Goal: Task Accomplishment & Management: Manage account settings

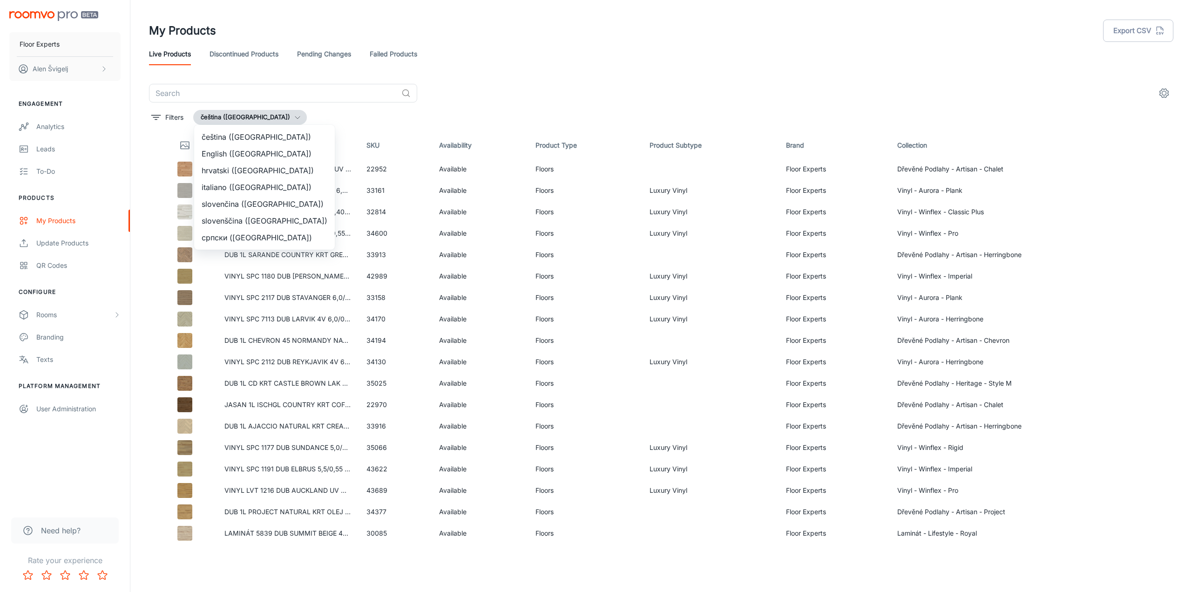
click at [583, 69] on div at bounding box center [596, 296] width 1192 height 592
click at [66, 240] on div "Update Products" at bounding box center [78, 243] width 84 height 10
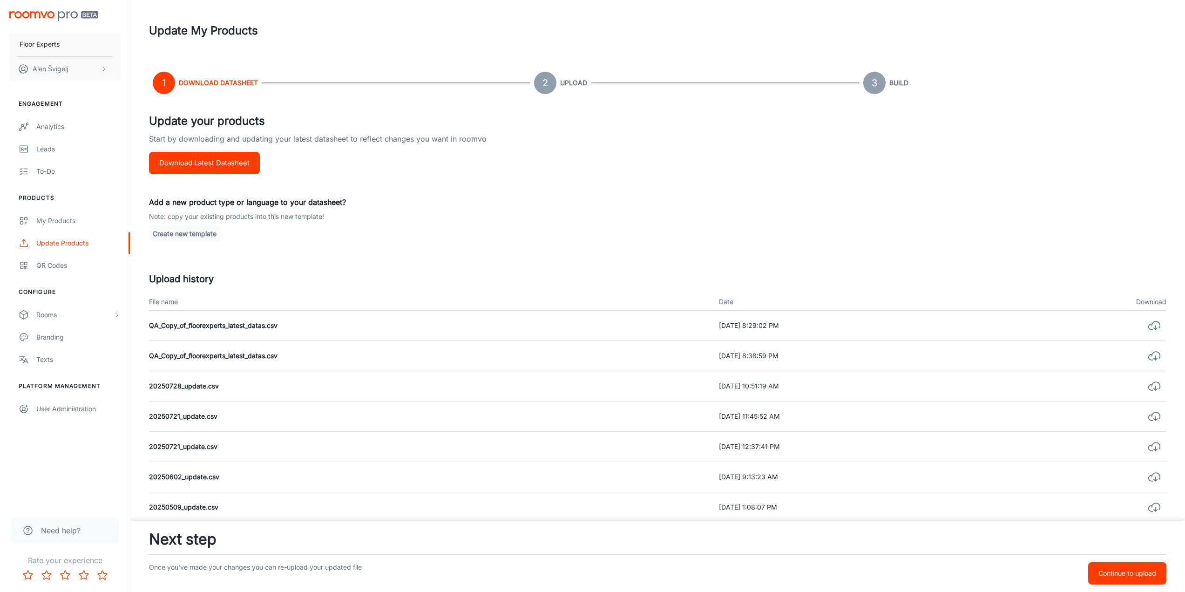
click at [1162, 321] on button "button" at bounding box center [1155, 325] width 24 height 24
click at [1125, 576] on p "Continue to upload" at bounding box center [1128, 573] width 58 height 10
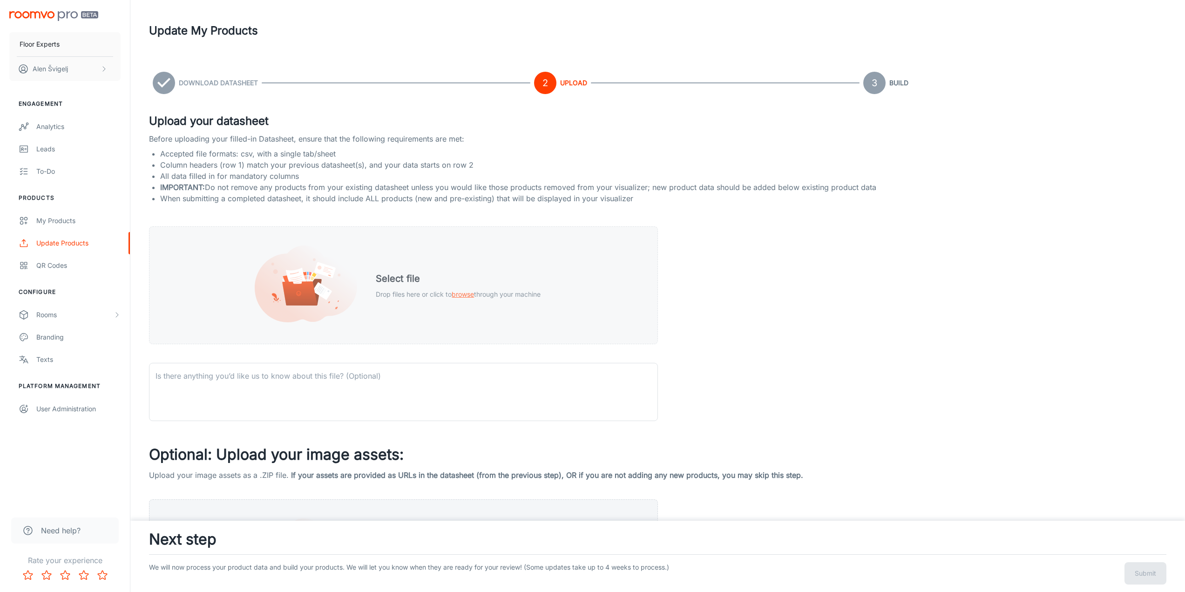
click at [397, 279] on h5 "Select file" at bounding box center [458, 279] width 165 height 14
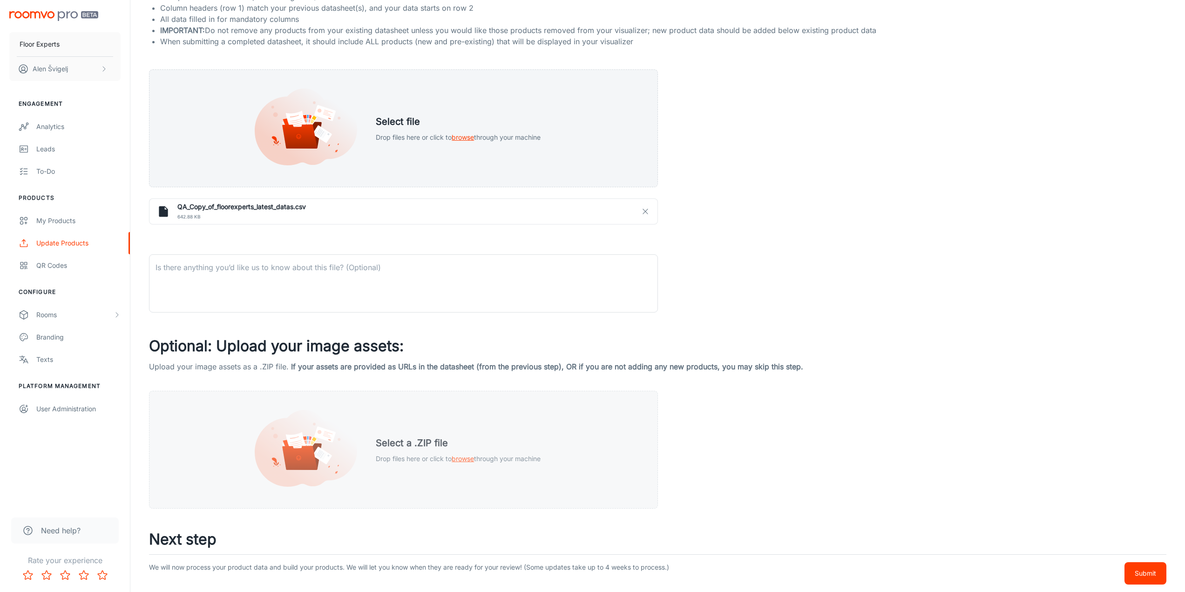
scroll to position [167, 0]
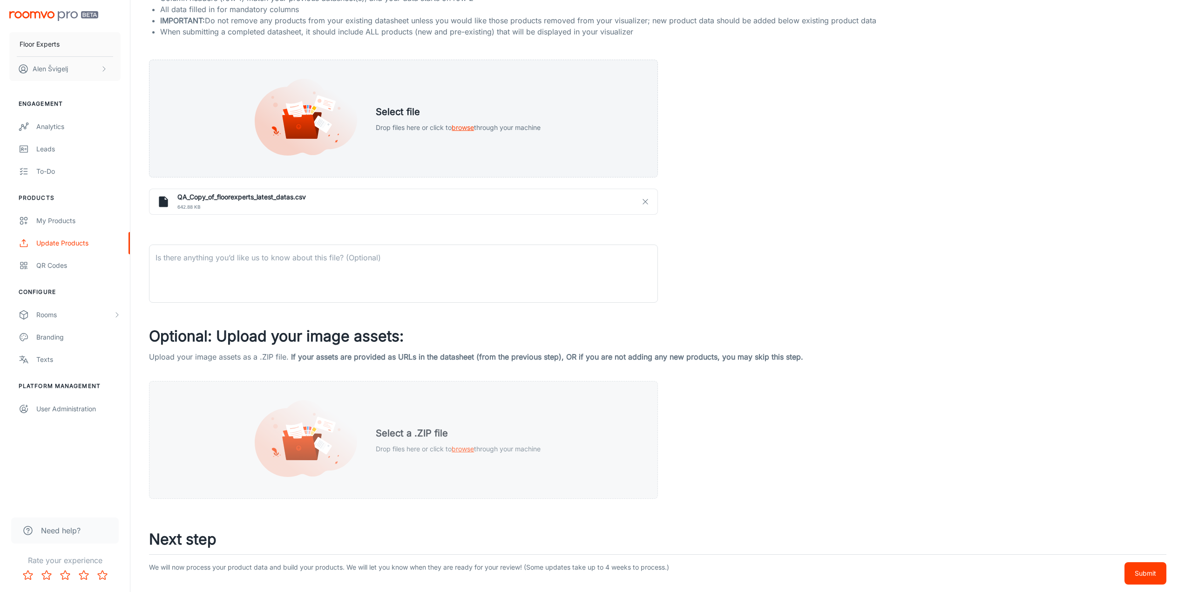
click at [361, 435] on div "Select a .ZIP file Drop files here or click to browse through your machine" at bounding box center [403, 440] width 509 height 118
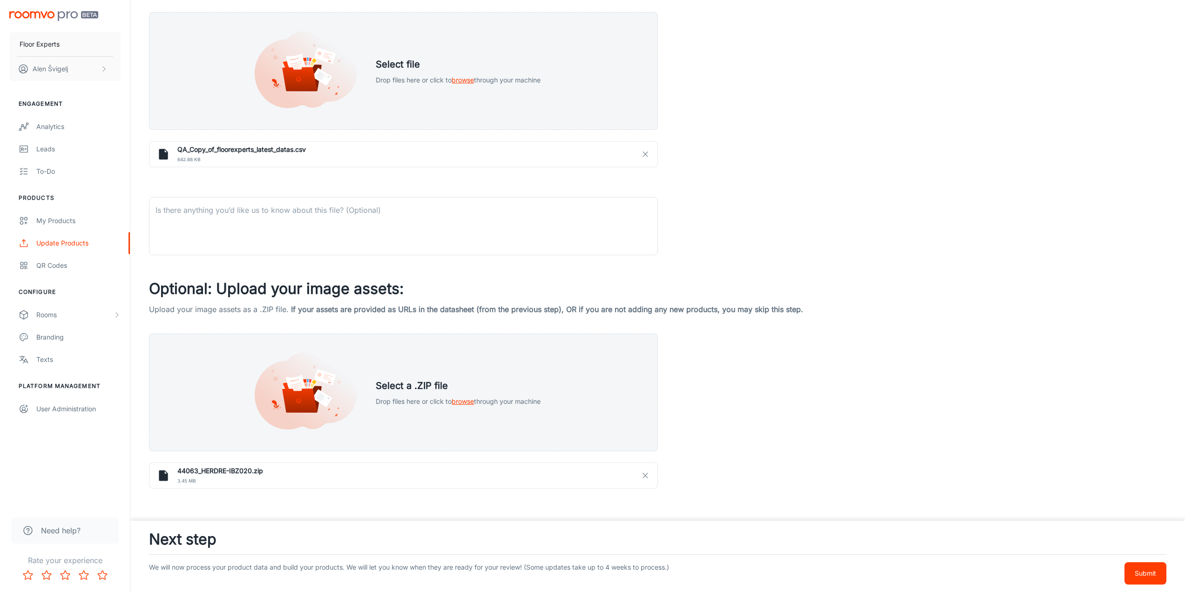
scroll to position [215, 0]
click at [1144, 577] on p "Submit" at bounding box center [1145, 573] width 21 height 10
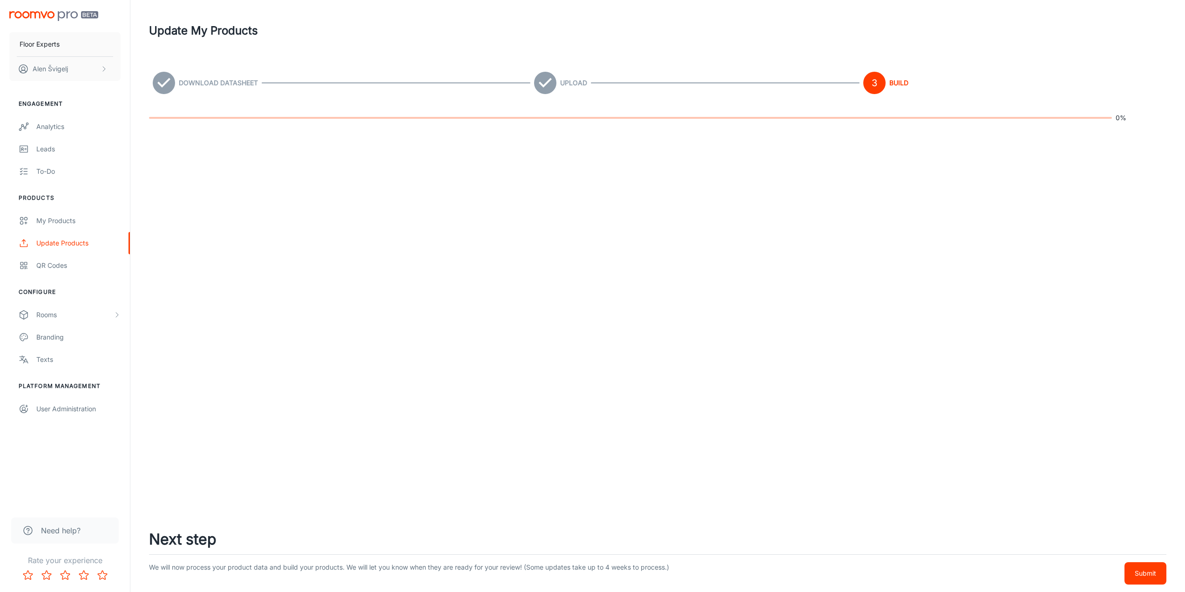
scroll to position [0, 0]
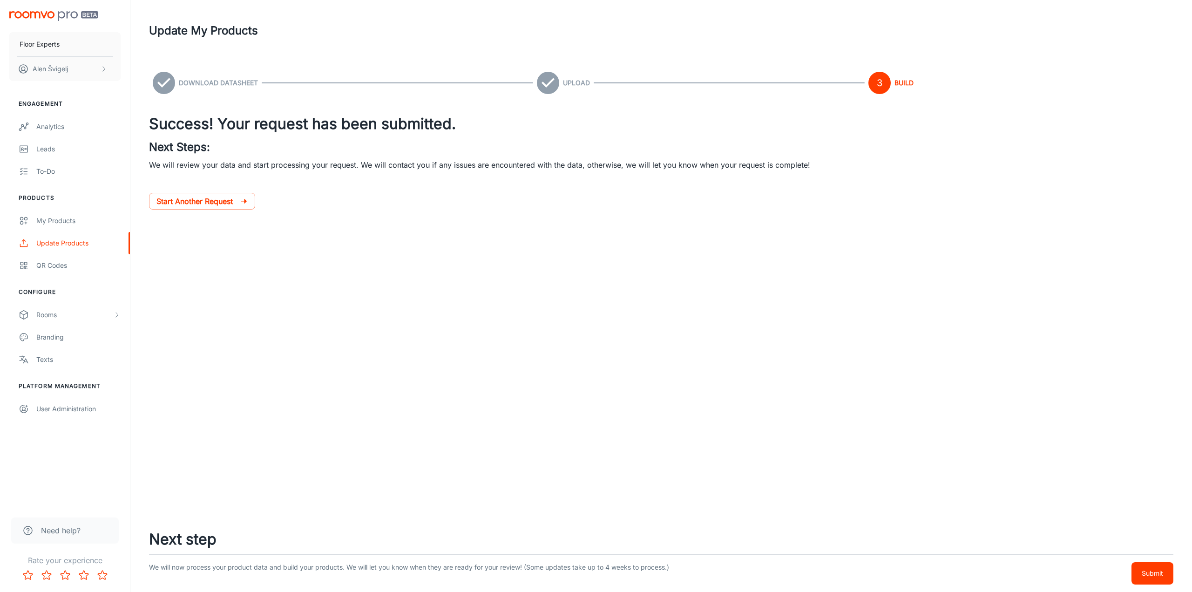
click at [51, 16] on img "scrollable content" at bounding box center [53, 16] width 89 height 10
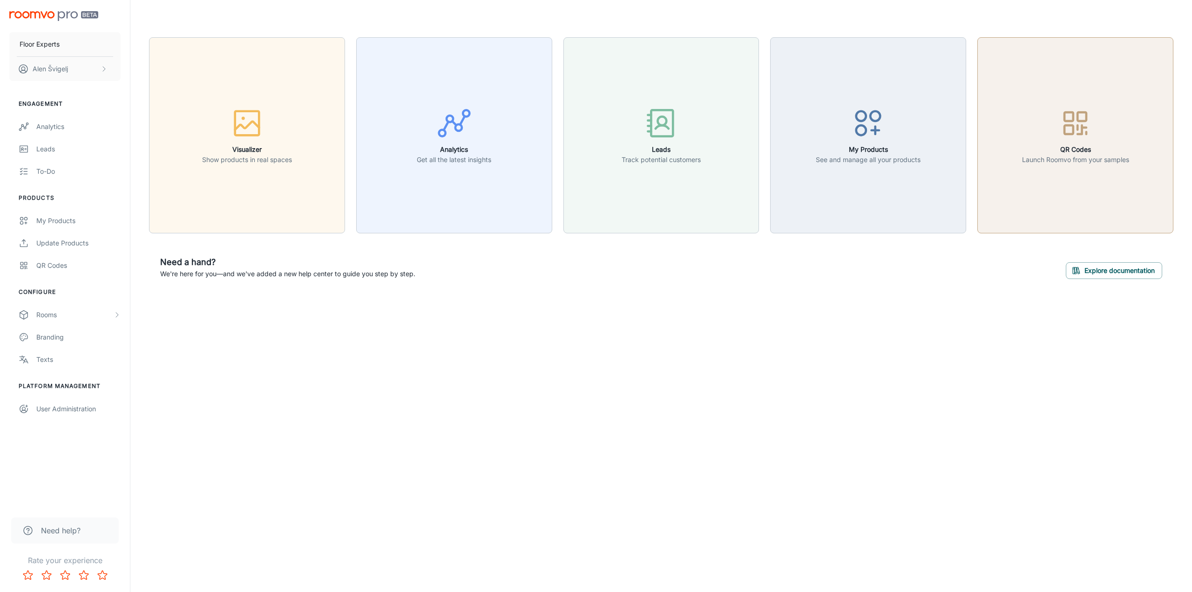
click at [1101, 177] on button "QR Codes Launch Roomvo from your samples" at bounding box center [1076, 135] width 196 height 196
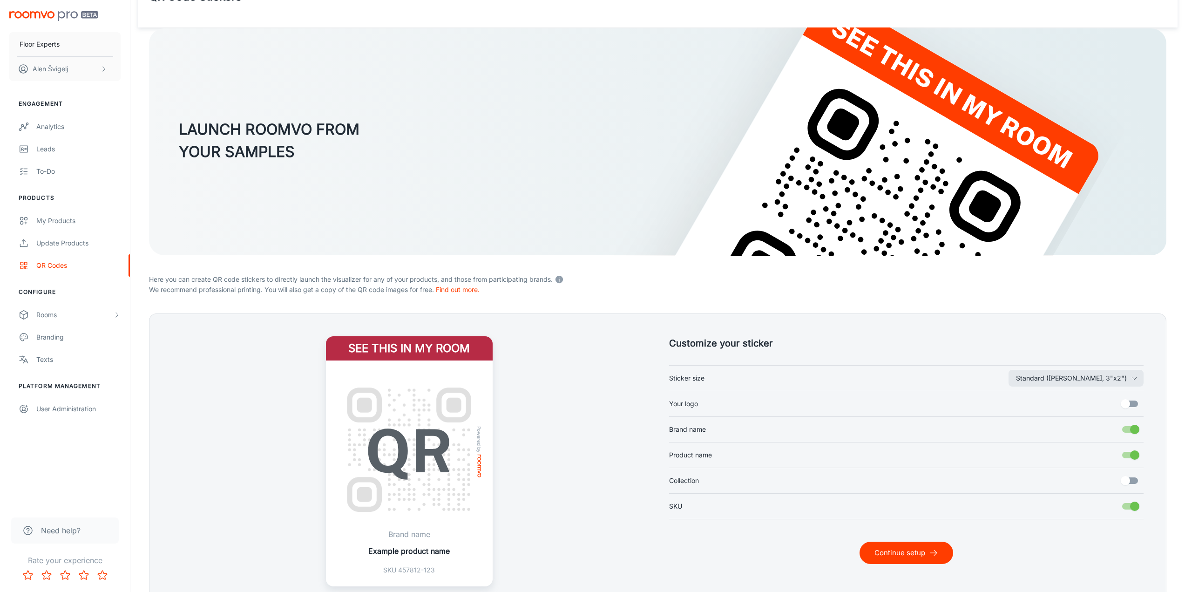
scroll to position [89, 0]
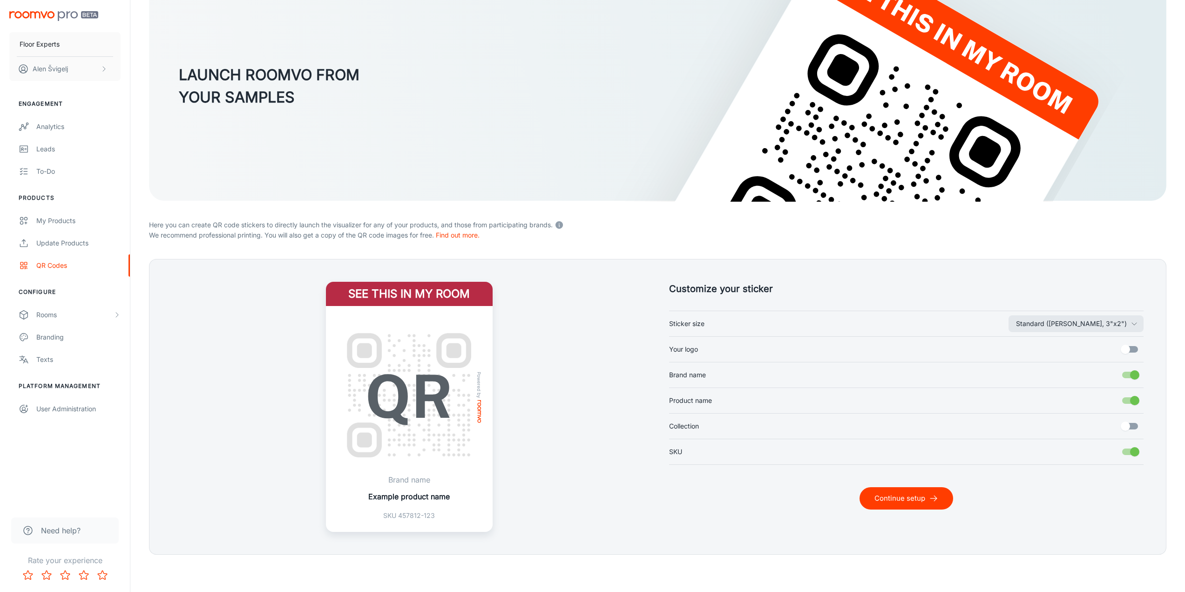
click at [406, 482] on p "Brand name" at bounding box center [409, 479] width 82 height 11
click at [405, 481] on p "Brand name" at bounding box center [409, 479] width 82 height 11
click at [1130, 427] on input "Collection" at bounding box center [1125, 426] width 53 height 18
click at [1129, 427] on input "Collection" at bounding box center [1135, 426] width 53 height 18
click at [1129, 427] on input "Collection" at bounding box center [1125, 426] width 53 height 18
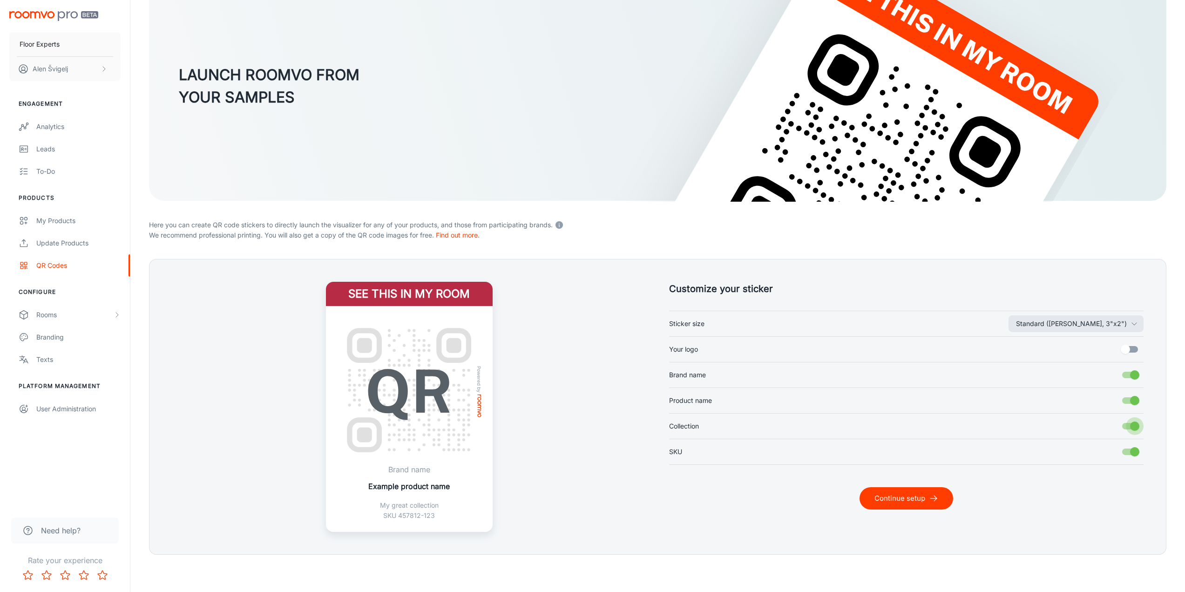
click at [1129, 427] on input "Collection" at bounding box center [1135, 426] width 53 height 18
checkbox input "false"
click at [1131, 377] on input "Brand name" at bounding box center [1135, 375] width 53 height 18
checkbox input "false"
click at [1137, 401] on input "Product name" at bounding box center [1135, 401] width 53 height 18
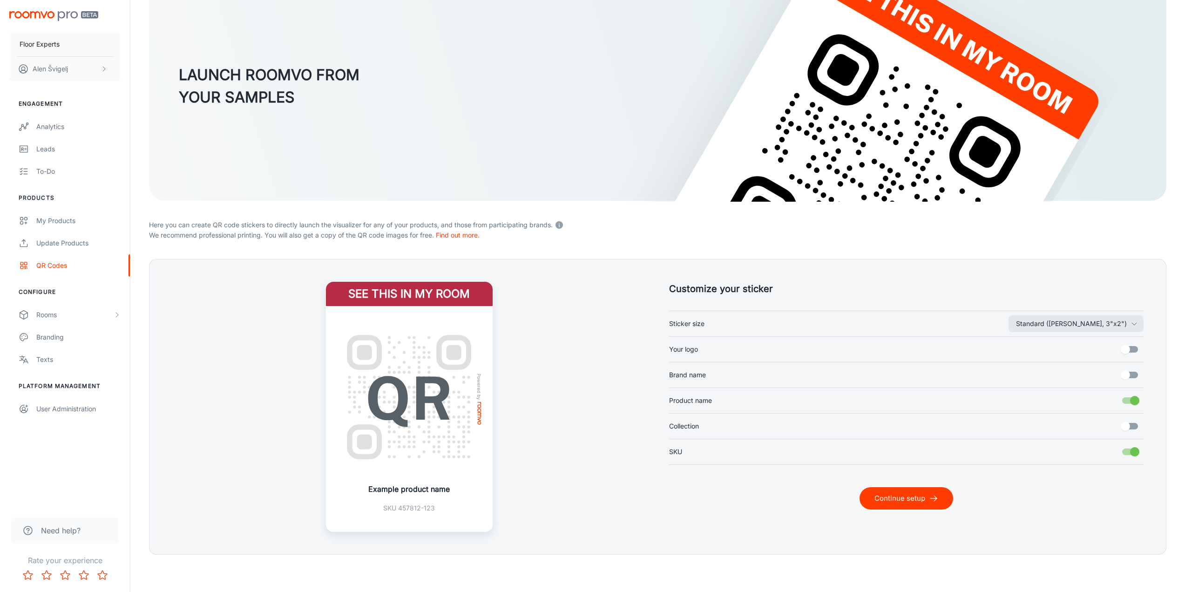
checkbox input "false"
click at [48, 354] on div "Texts" at bounding box center [78, 359] width 84 height 10
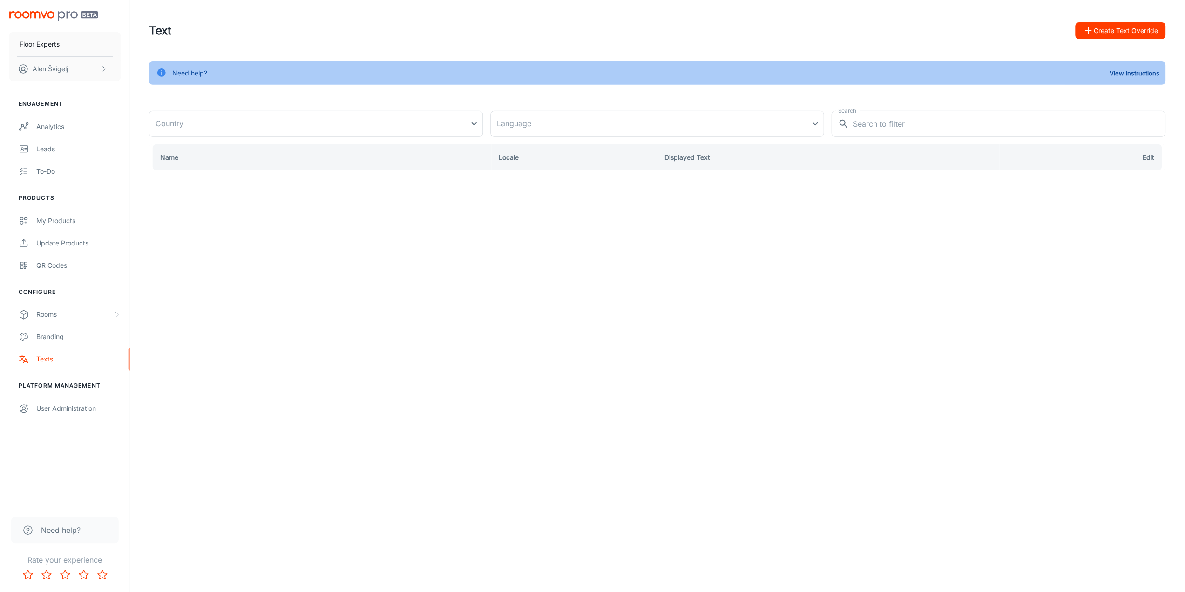
type input "[GEOGRAPHIC_DATA]"
type input "en-us"
click at [344, 130] on body "Floor Experts [PERSON_NAME] Engagement Analytics Leads To-do Products My Produc…" at bounding box center [596, 296] width 1192 height 592
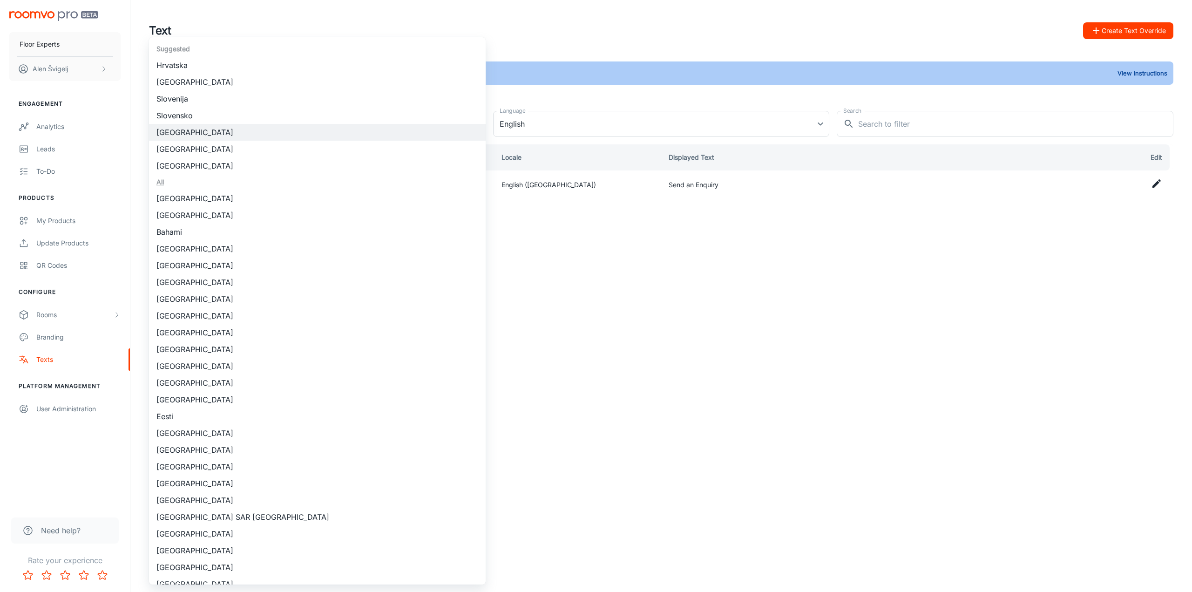
click at [674, 14] on div at bounding box center [596, 296] width 1192 height 592
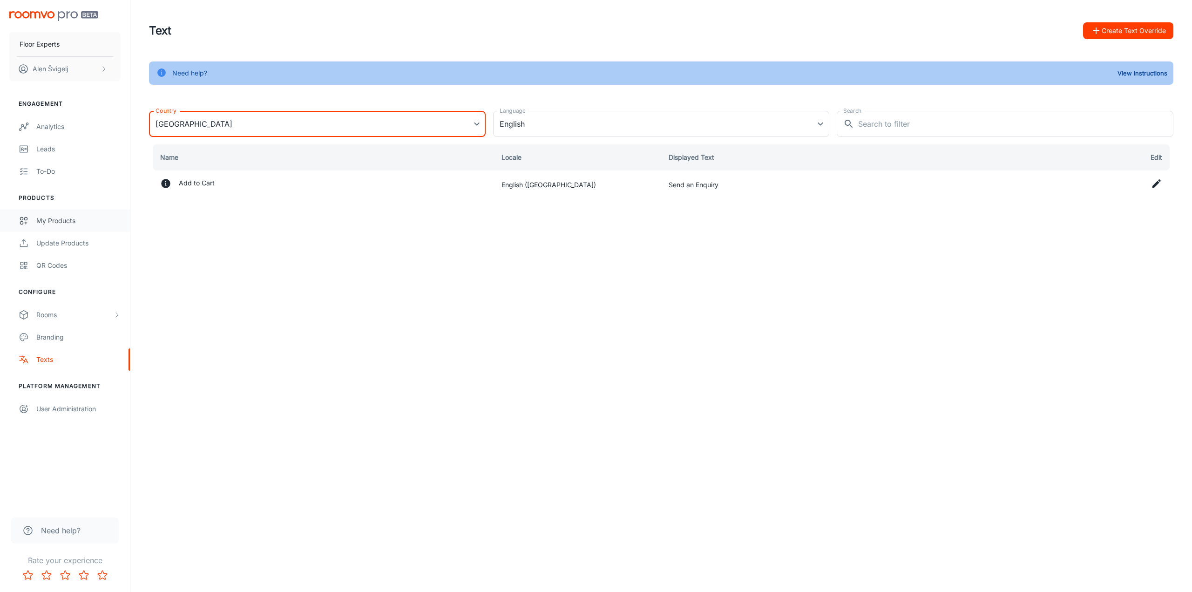
click at [54, 218] on div "My Products" at bounding box center [78, 221] width 84 height 10
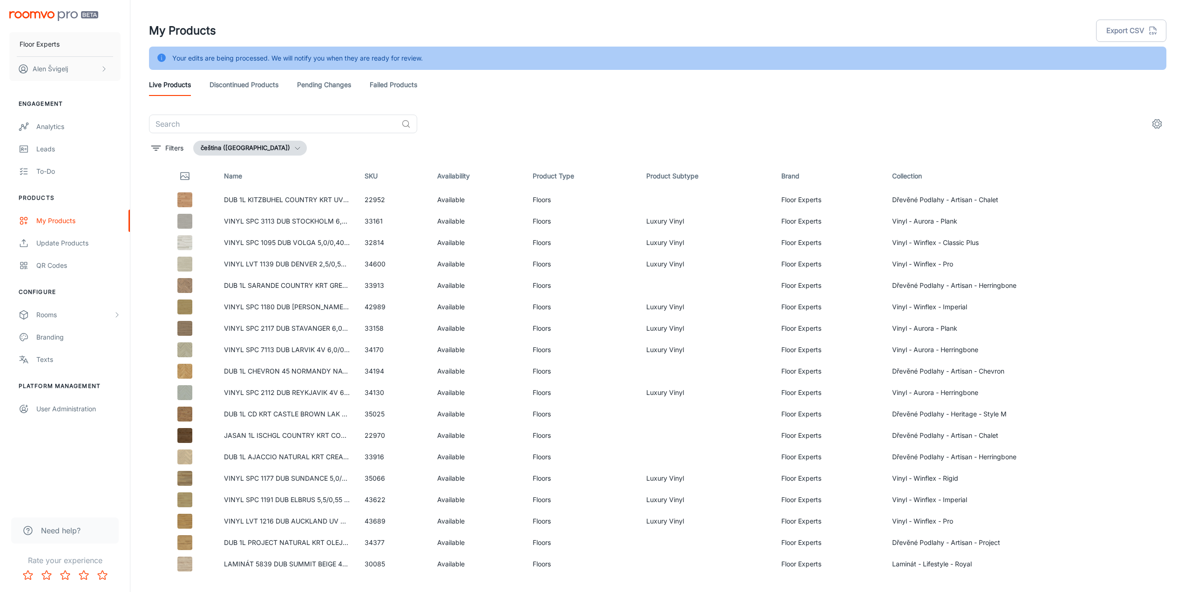
click at [559, 25] on div "My Products Export CSV" at bounding box center [658, 31] width 1018 height 24
click at [315, 126] on input "text" at bounding box center [273, 124] width 249 height 19
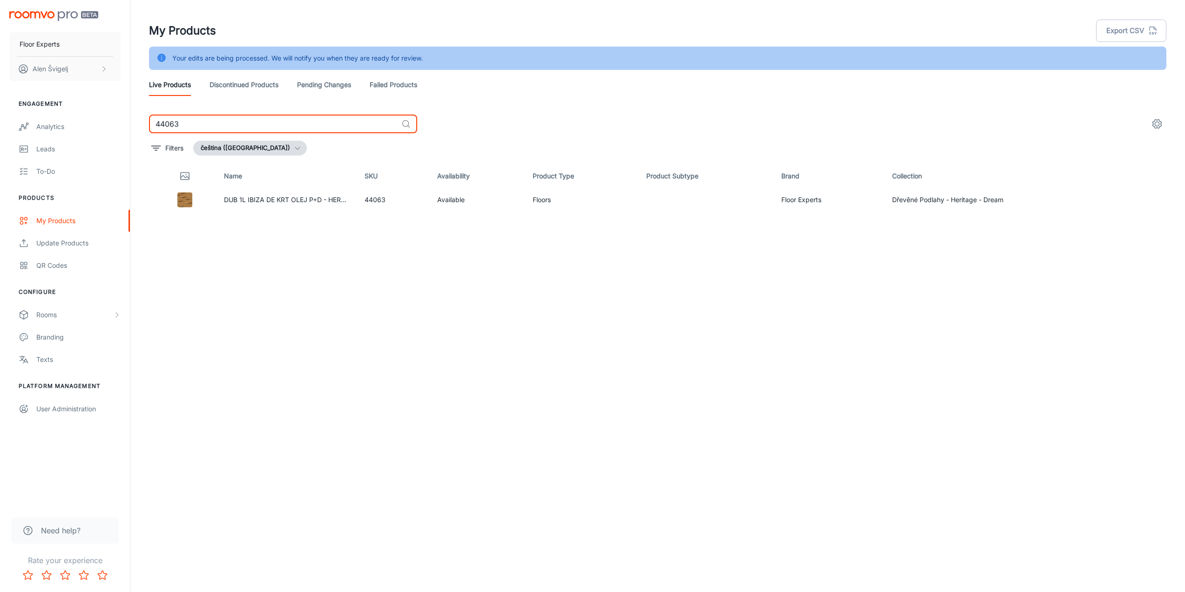
type input "44063"
click at [326, 85] on link "Pending Changes" at bounding box center [324, 85] width 54 height 22
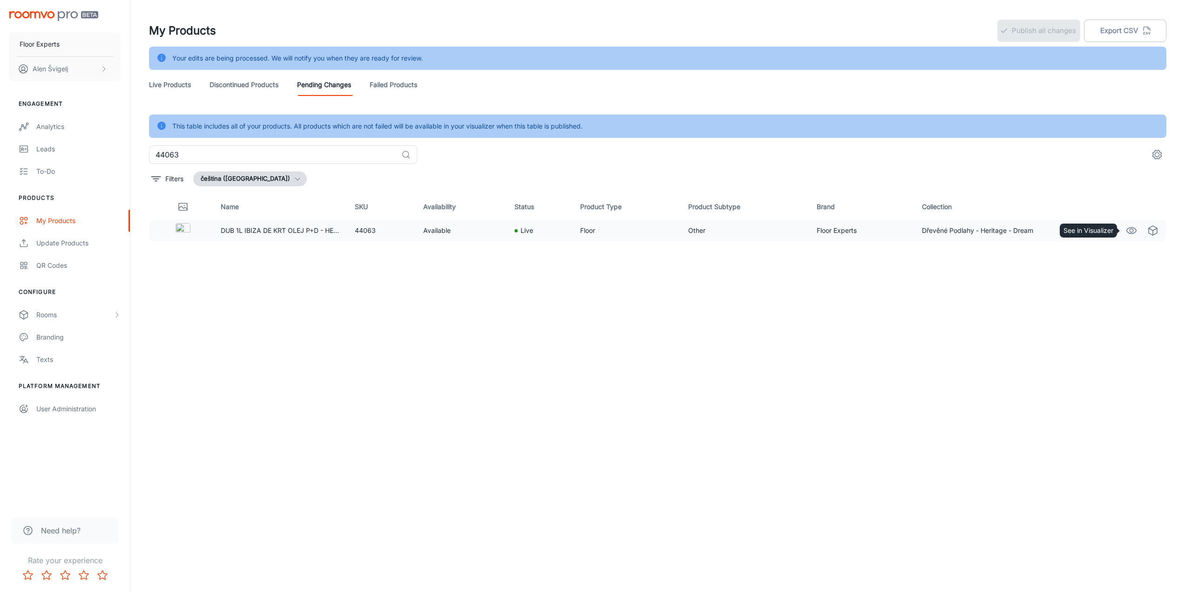
click at [1133, 231] on icon "See in Visualizer" at bounding box center [1131, 230] width 11 height 11
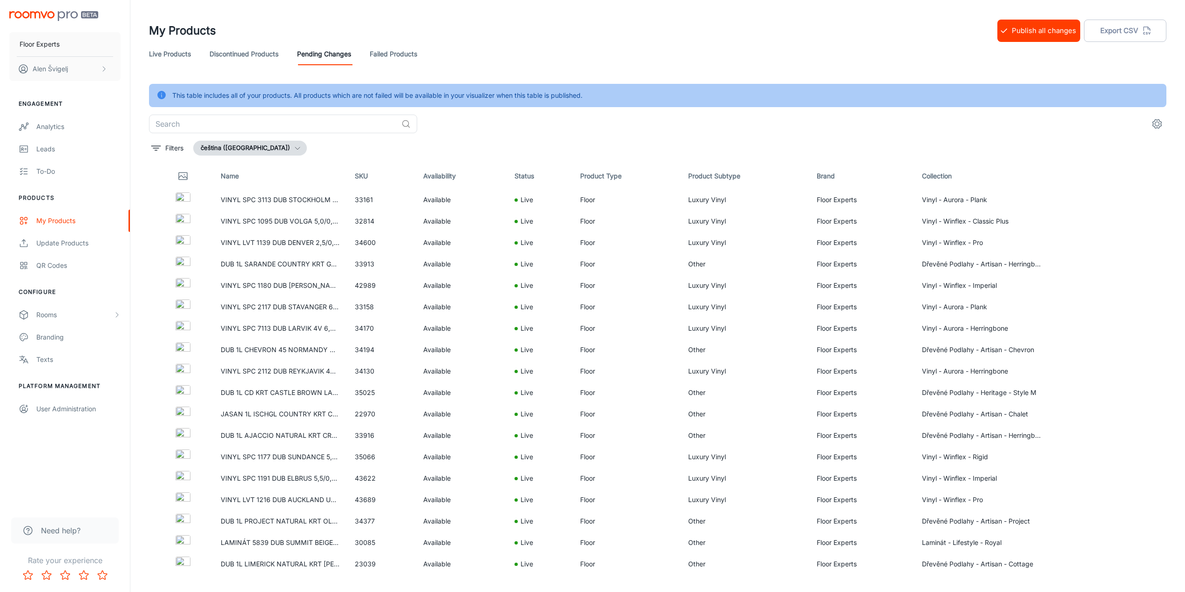
click at [1030, 25] on button "Publish all changes" at bounding box center [1039, 31] width 83 height 22
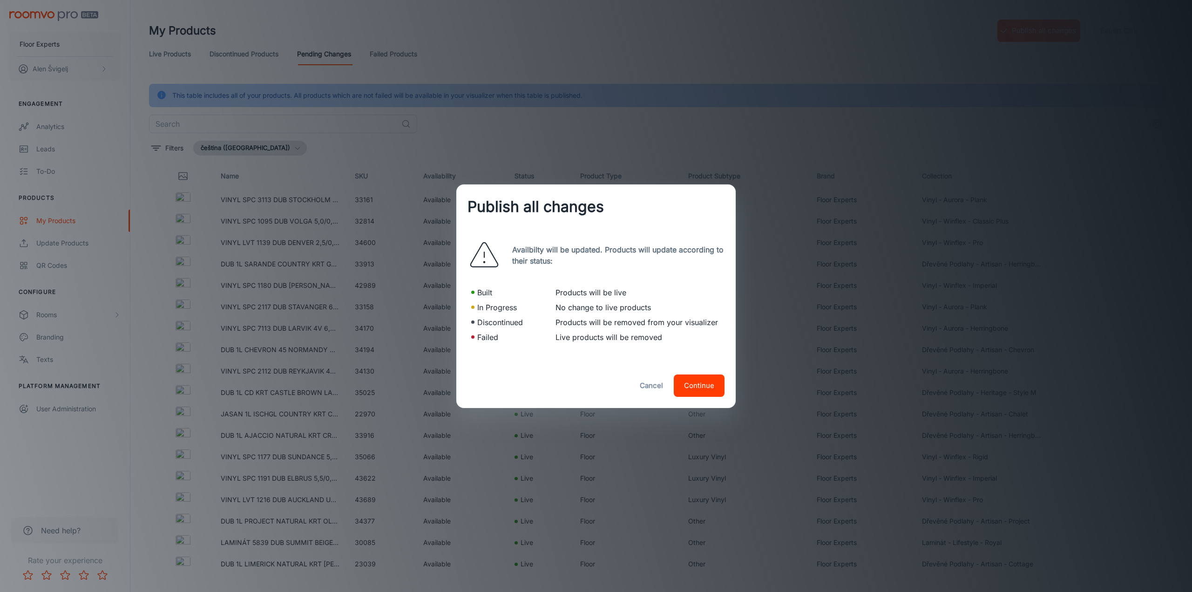
click at [706, 382] on button "Continue" at bounding box center [699, 386] width 51 height 22
